Goal: Information Seeking & Learning: Check status

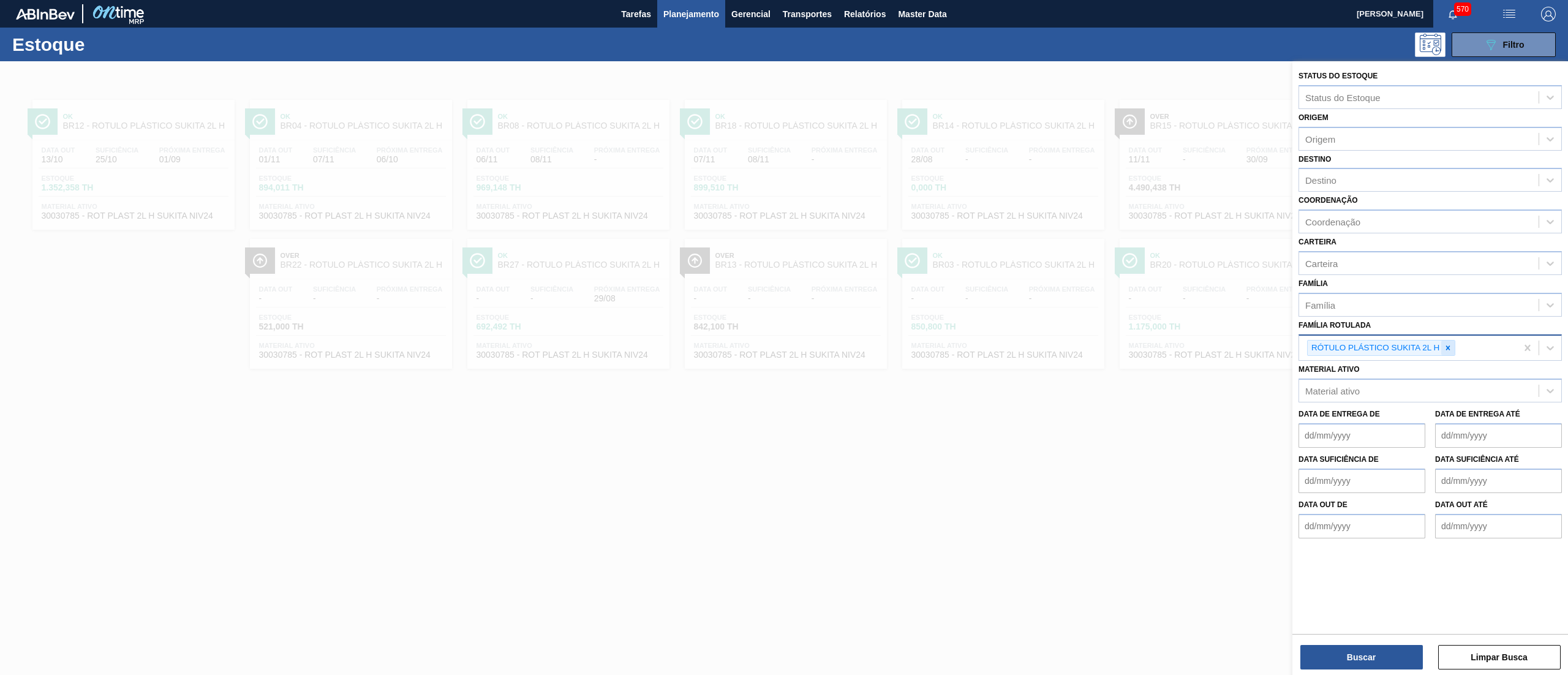
click at [1448, 350] on icon at bounding box center [1448, 348] width 9 height 9
click at [1415, 382] on div "Material ativo" at bounding box center [1419, 388] width 240 height 18
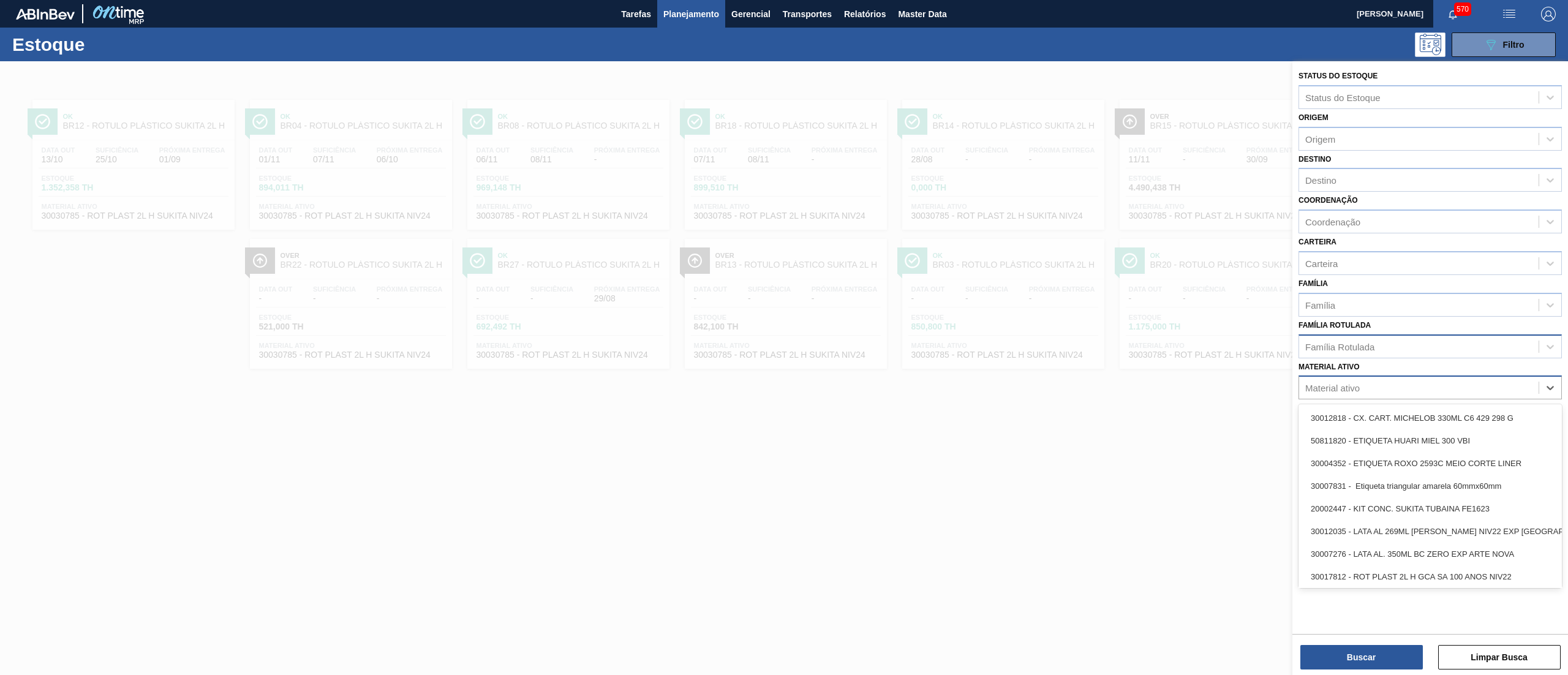
paste ativo "30029045"
type ativo "30029045"
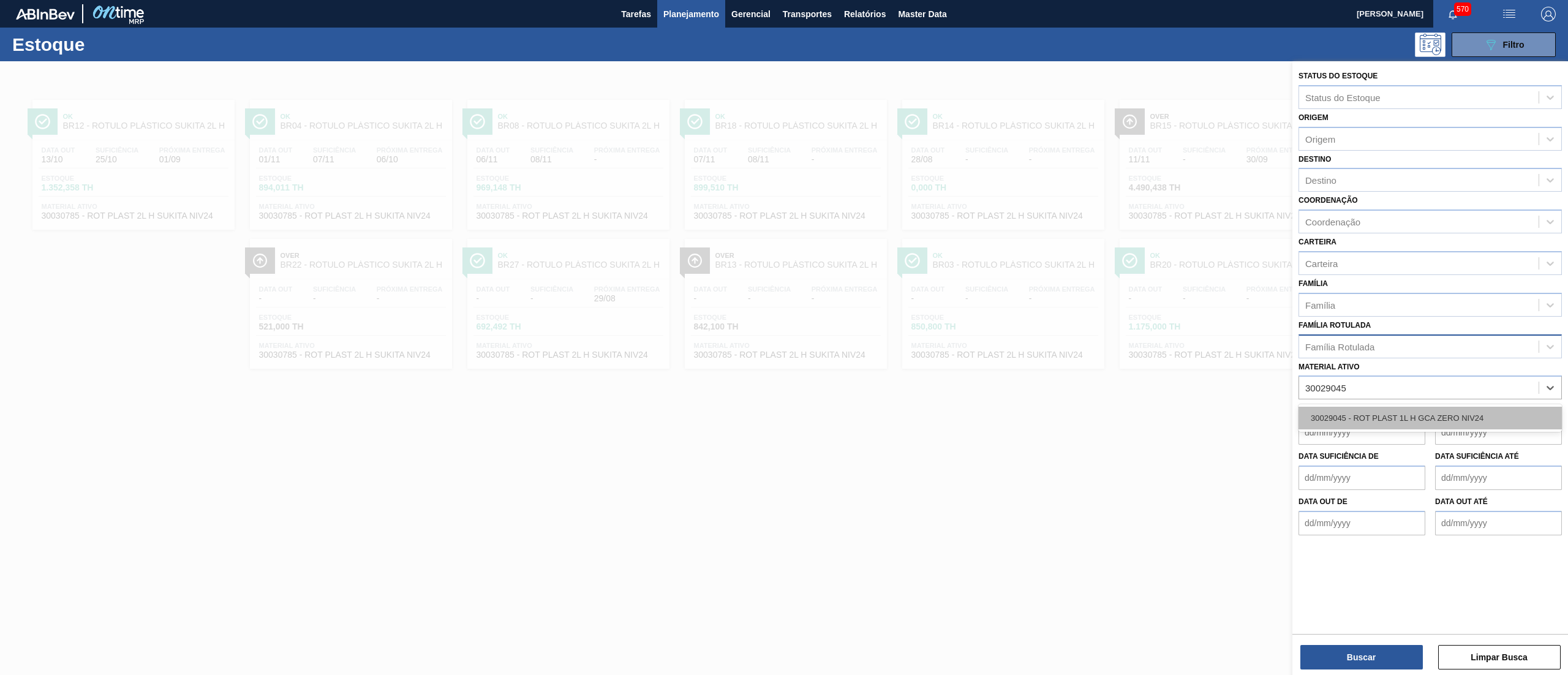
click at [1405, 413] on div "30029045 - ROT PLAST 1L H GCA ZERO NIV24" at bounding box center [1431, 418] width 264 height 23
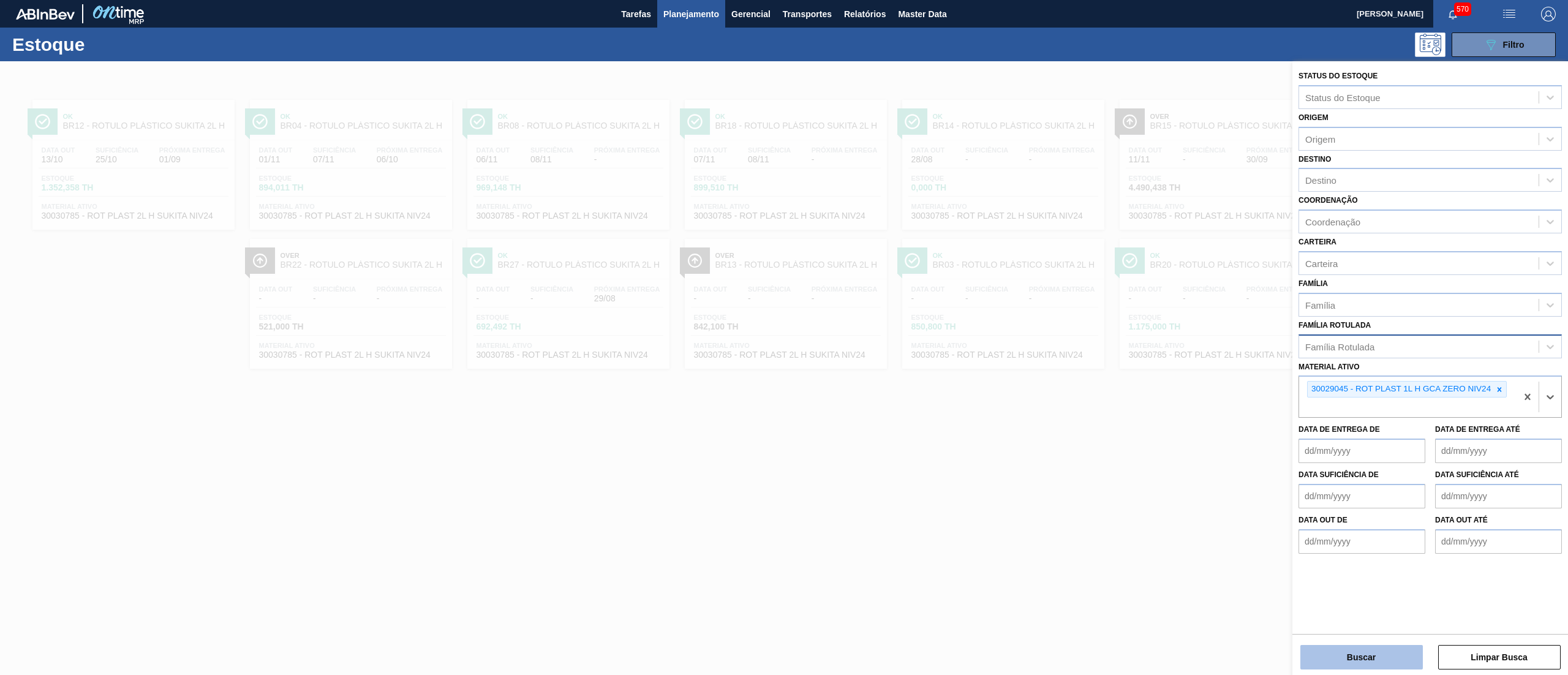
click at [1328, 647] on button "Buscar" at bounding box center [1361, 657] width 122 height 25
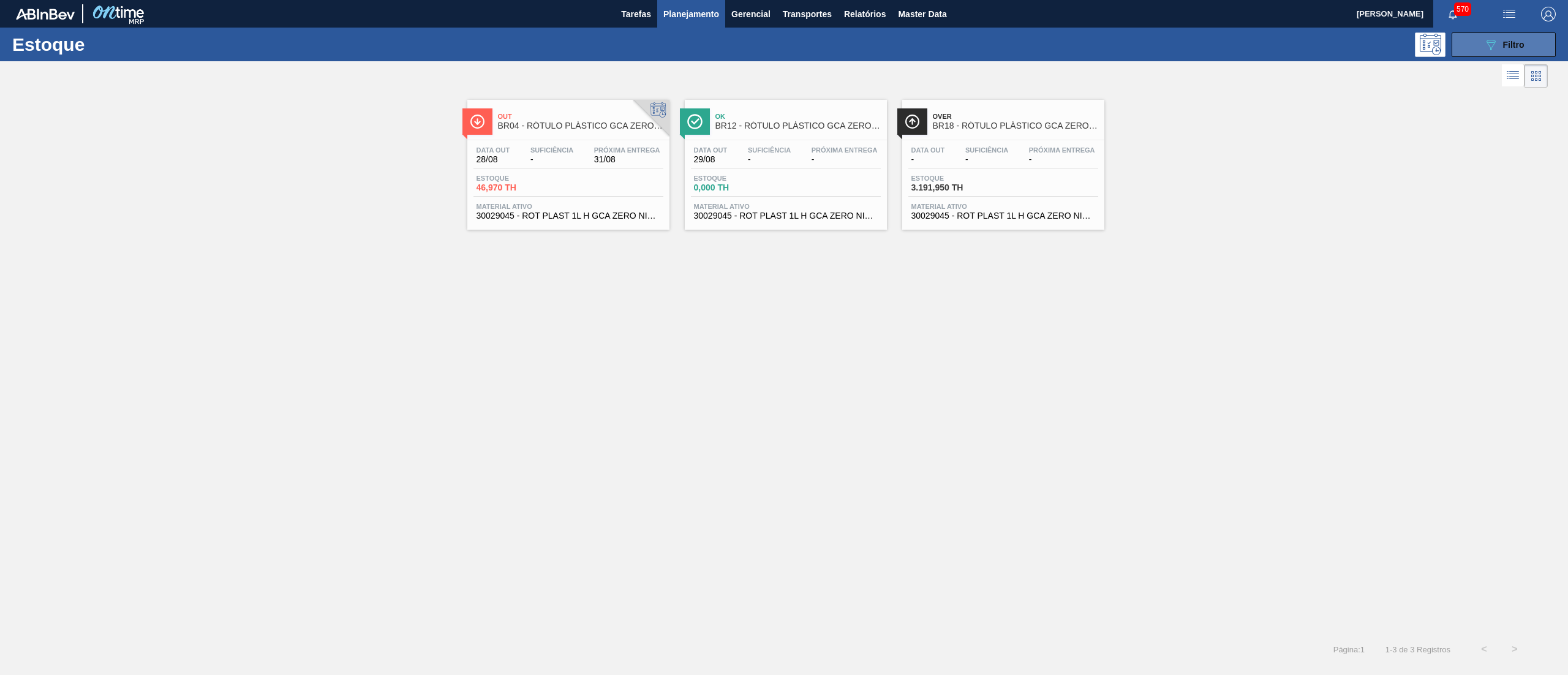
click at [1525, 46] on span "Filtro" at bounding box center [1514, 45] width 21 height 10
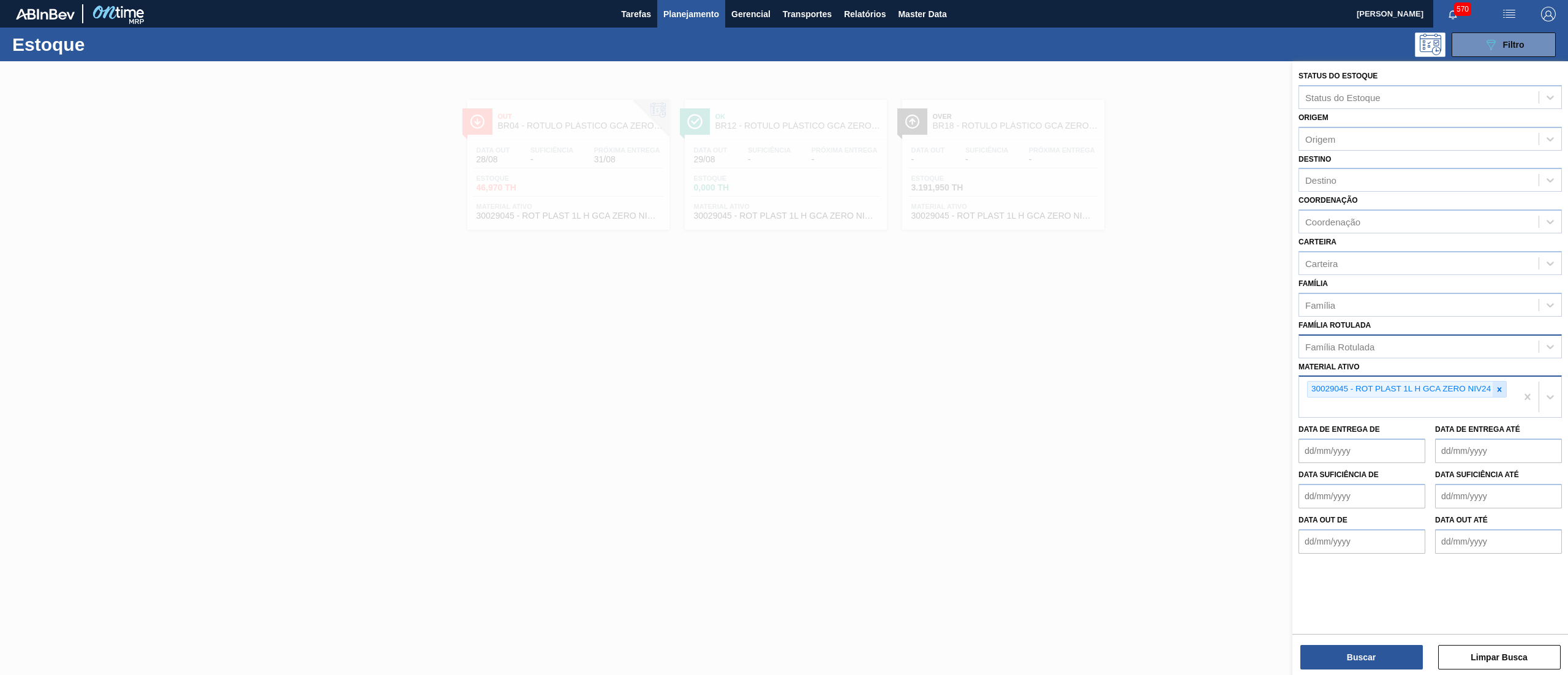
click at [1500, 385] on icon at bounding box center [1500, 389] width 9 height 9
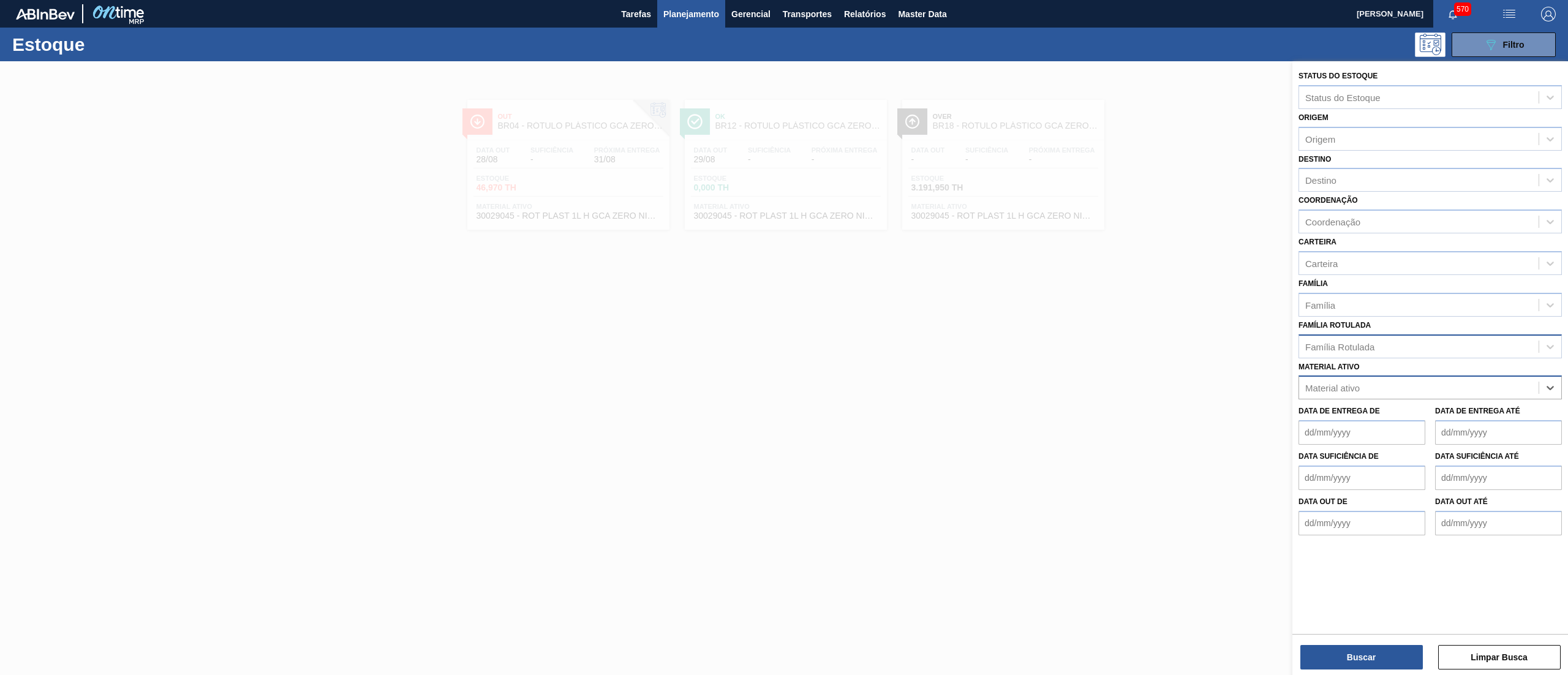
paste ativo "30034278"
type ativo "30034278"
click at [1472, 413] on div "30034278 - ROTULO PLAST GCAZ 1L" at bounding box center [1431, 418] width 264 height 23
click at [1322, 659] on button "Buscar" at bounding box center [1361, 657] width 122 height 25
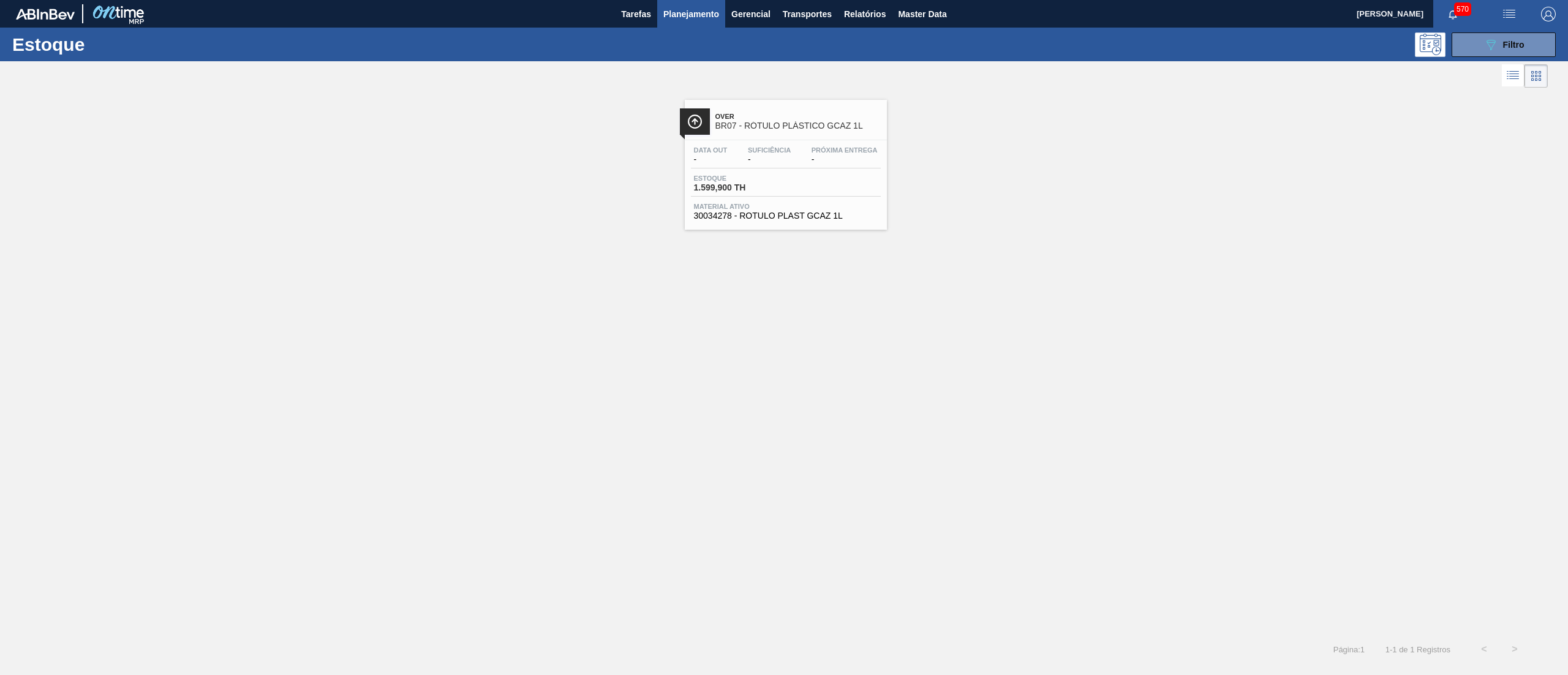
click at [849, 222] on div "Data out - Suficiência - Próxima Entrega - Estoque 1.599,900 TH Material ativo …" at bounding box center [786, 182] width 202 height 83
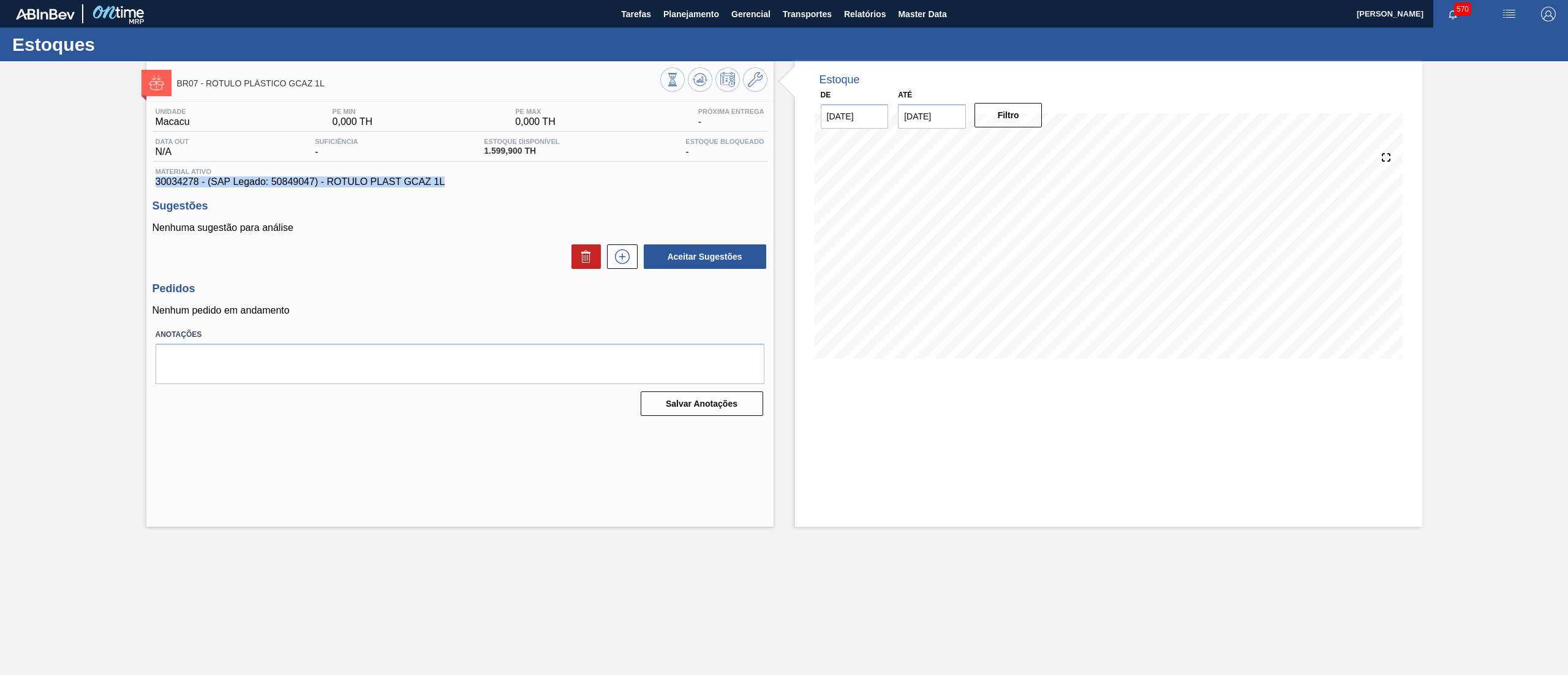
drag, startPoint x: 456, startPoint y: 183, endPoint x: 108, endPoint y: 183, distance: 348.0
click at [108, 183] on div "BR07 - RÓTULO PLÁSTICO GCAZ 1L Unidade Macacu PE MIN 0,000 TH PE MAX 0,000 TH P…" at bounding box center [784, 294] width 1568 height 466
copy span "30034278 - (SAP Legado: 50849047) - ROTULO PLAST GCAZ 1L"
drag, startPoint x: 481, startPoint y: 152, endPoint x: 515, endPoint y: 155, distance: 34.1
click at [515, 155] on div "Estoque Disponível 1.599,900 TH" at bounding box center [522, 147] width 82 height 19
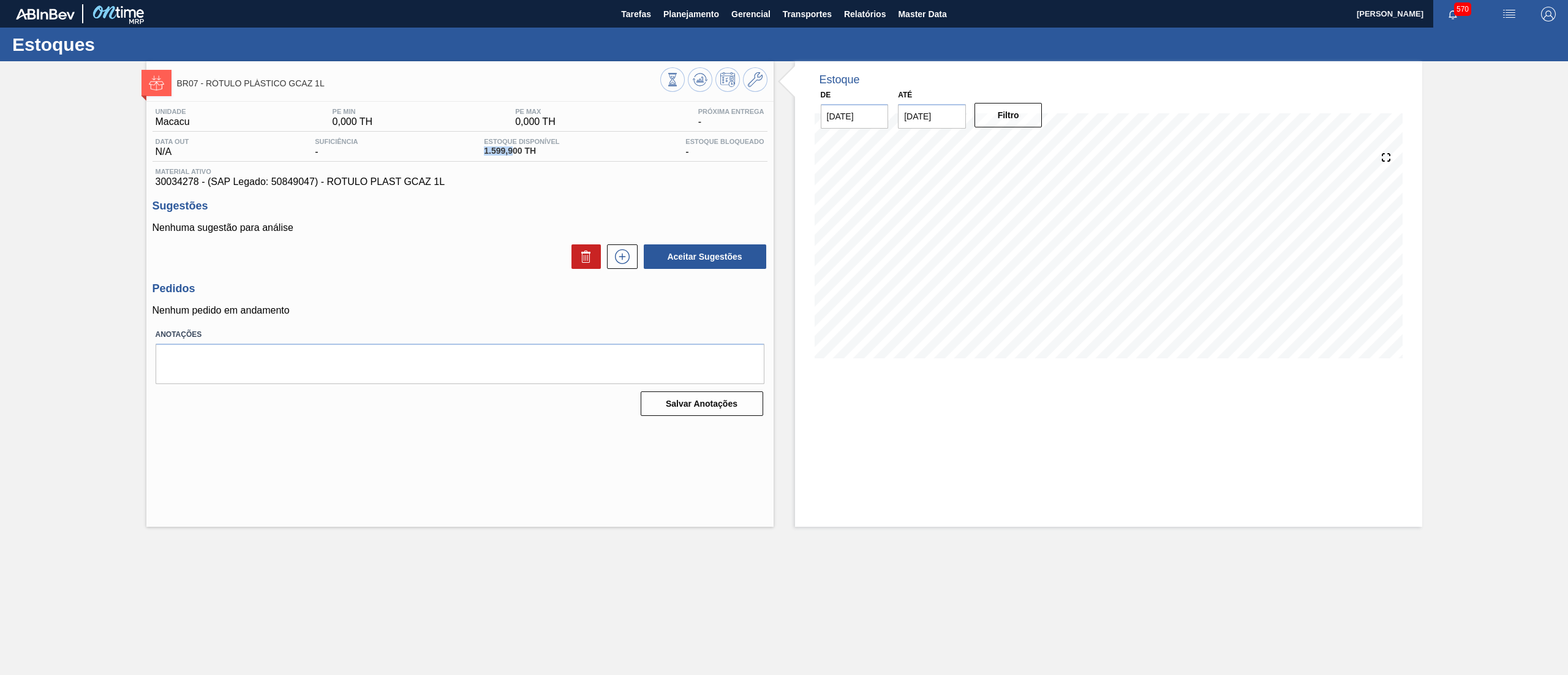
copy span "1.599,9"
drag, startPoint x: 313, startPoint y: 88, endPoint x: 206, endPoint y: 85, distance: 107.0
click at [206, 85] on span "BR07 - RÓTULO PLÁSTICO GCAZ 1L" at bounding box center [419, 84] width 483 height 9
copy span "RÓTULO PLÁSTICO GCAZ 1L"
